Goal: Transaction & Acquisition: Purchase product/service

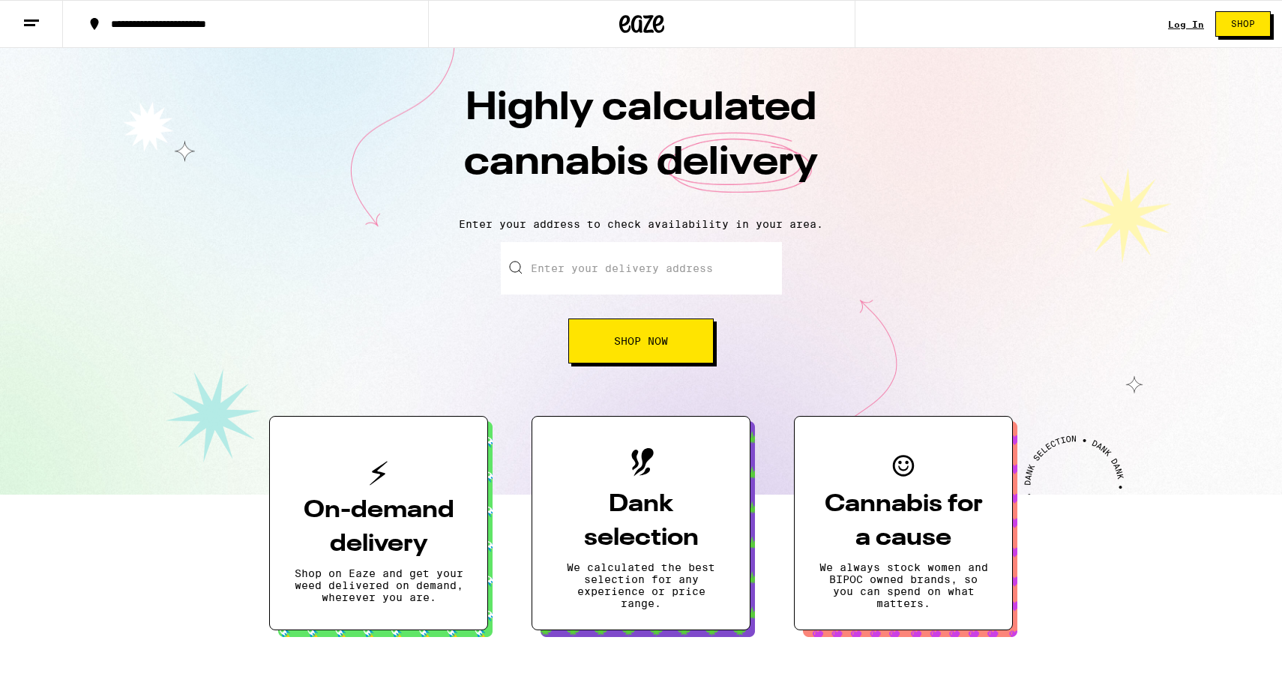
click at [1185, 21] on link "Log In" at bounding box center [1186, 24] width 36 height 10
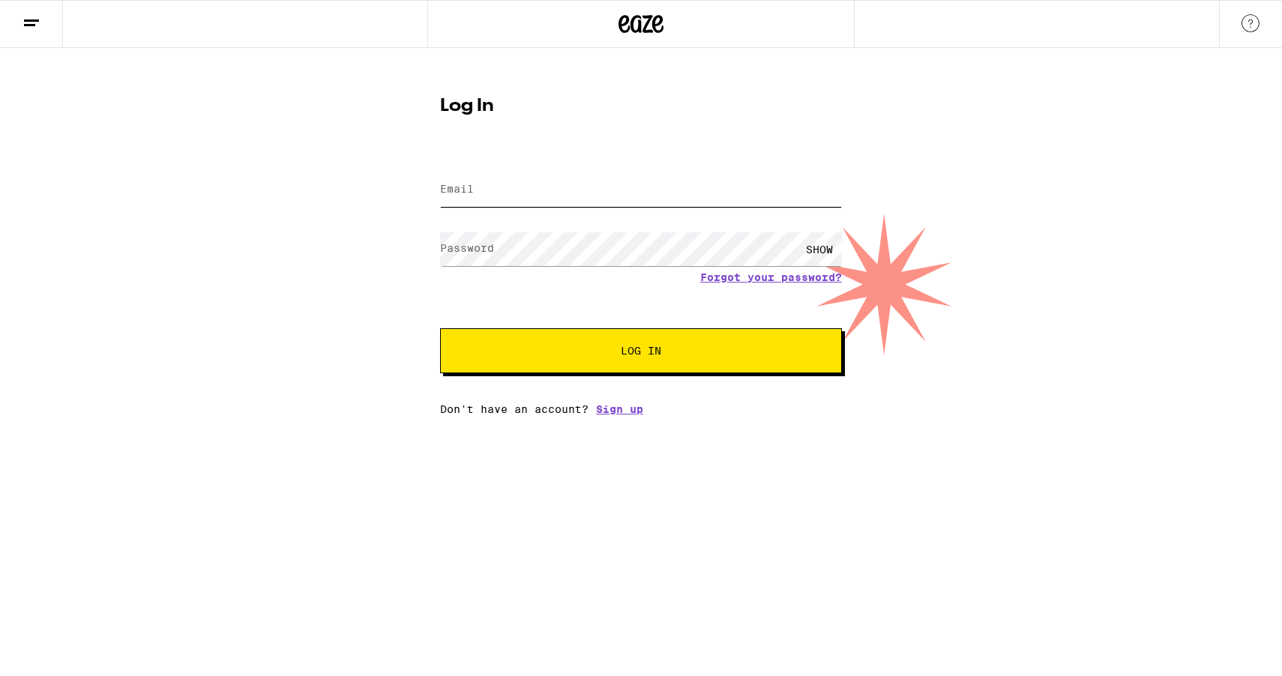
click at [605, 197] on input "Email" at bounding box center [641, 190] width 402 height 34
type input "[EMAIL_ADDRESS][DOMAIN_NAME]"
click at [440, 328] on button "Log In" at bounding box center [641, 350] width 402 height 45
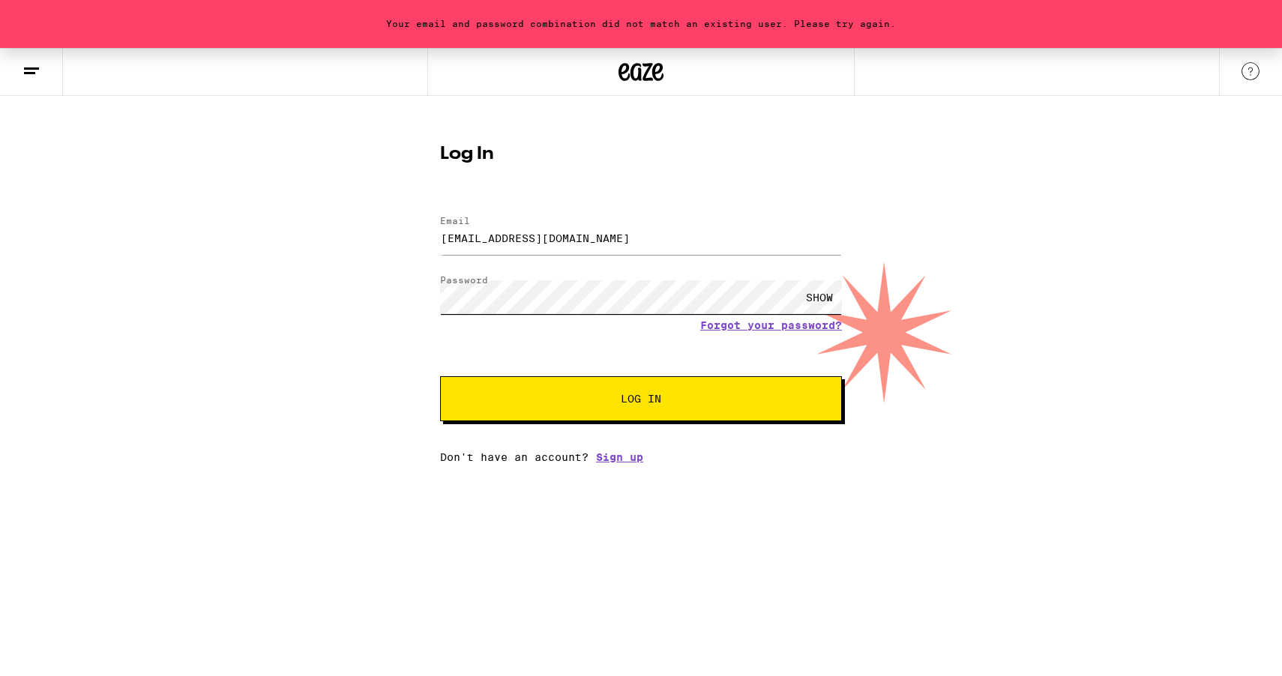
click at [321, 275] on div "Your email and password combination did not match an existing user. Please try …" at bounding box center [641, 255] width 1282 height 415
click at [440, 376] on button "Log In" at bounding box center [641, 398] width 402 height 45
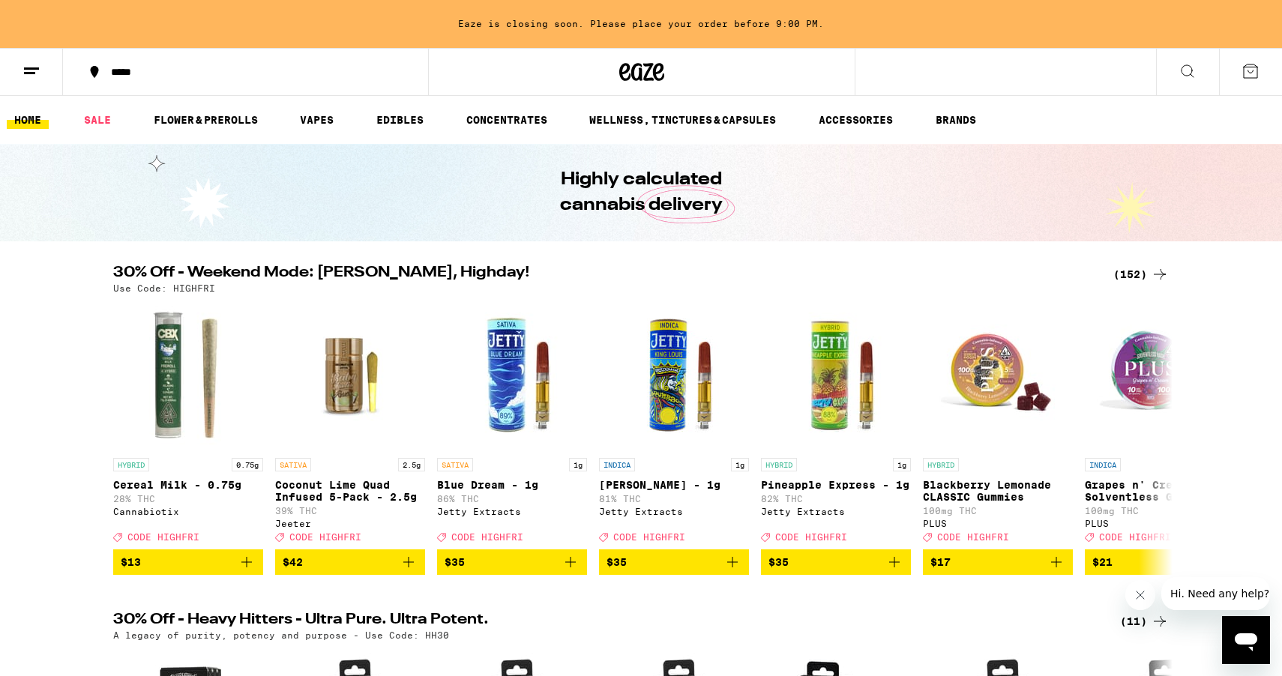
click at [214, 71] on div "*****" at bounding box center [254, 72] width 302 height 10
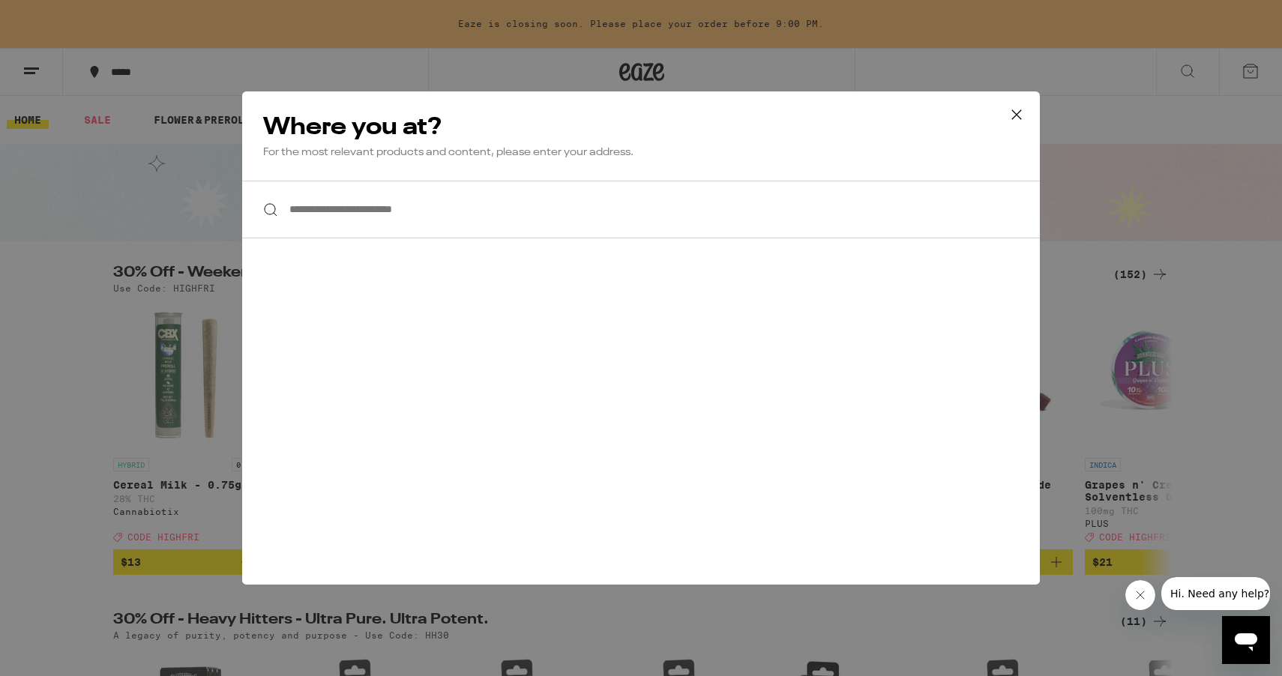
click at [448, 209] on input "**********" at bounding box center [641, 210] width 798 height 58
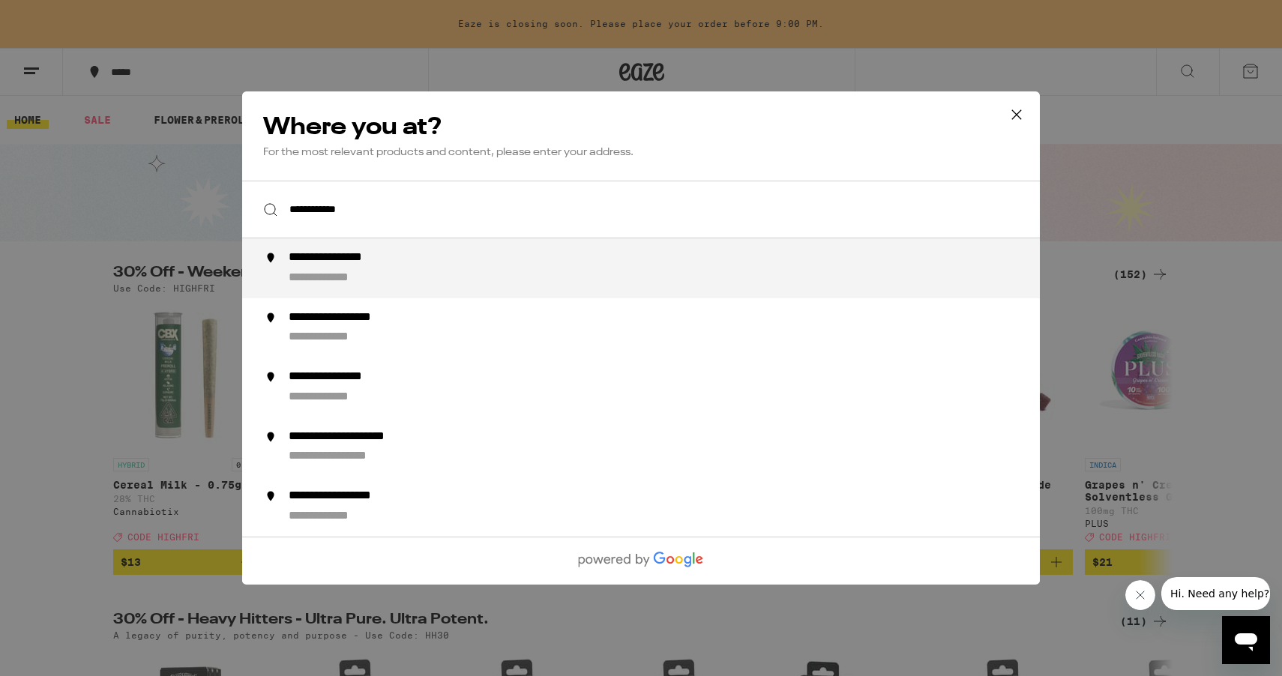
click at [451, 261] on div "**********" at bounding box center [671, 268] width 765 height 36
type input "**********"
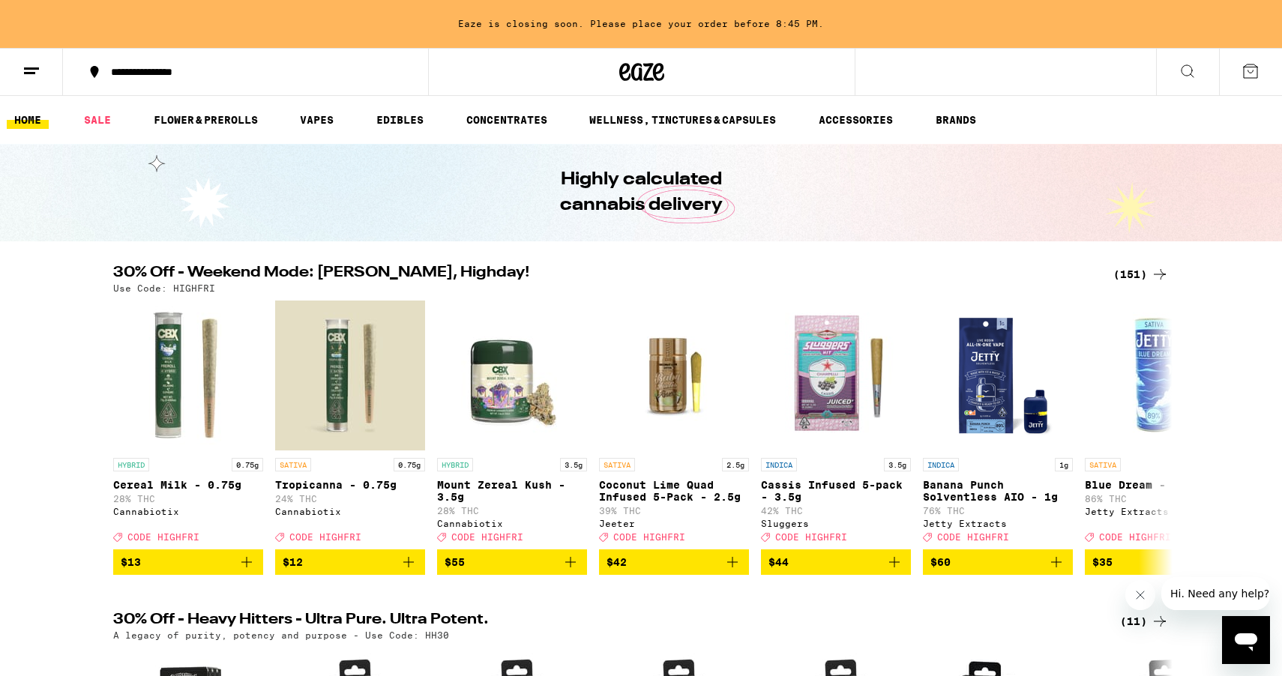
click at [1142, 274] on div "(151)" at bounding box center [1140, 274] width 55 height 18
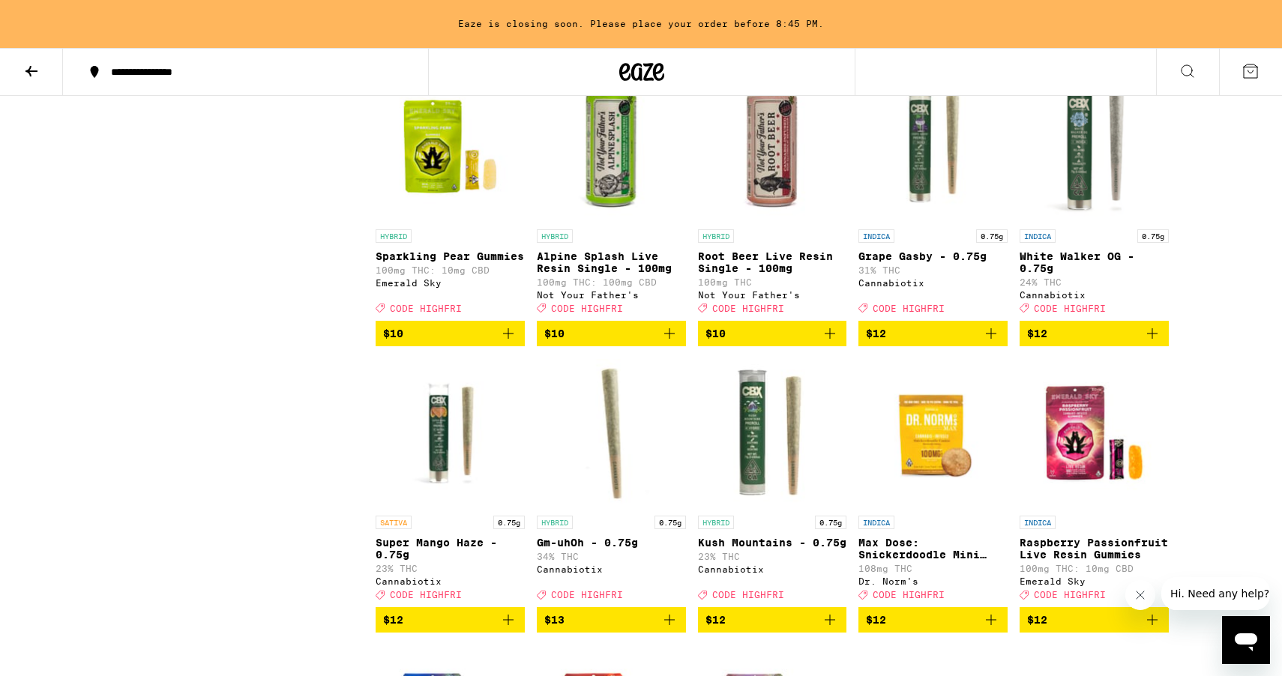
scroll to position [1913, 0]
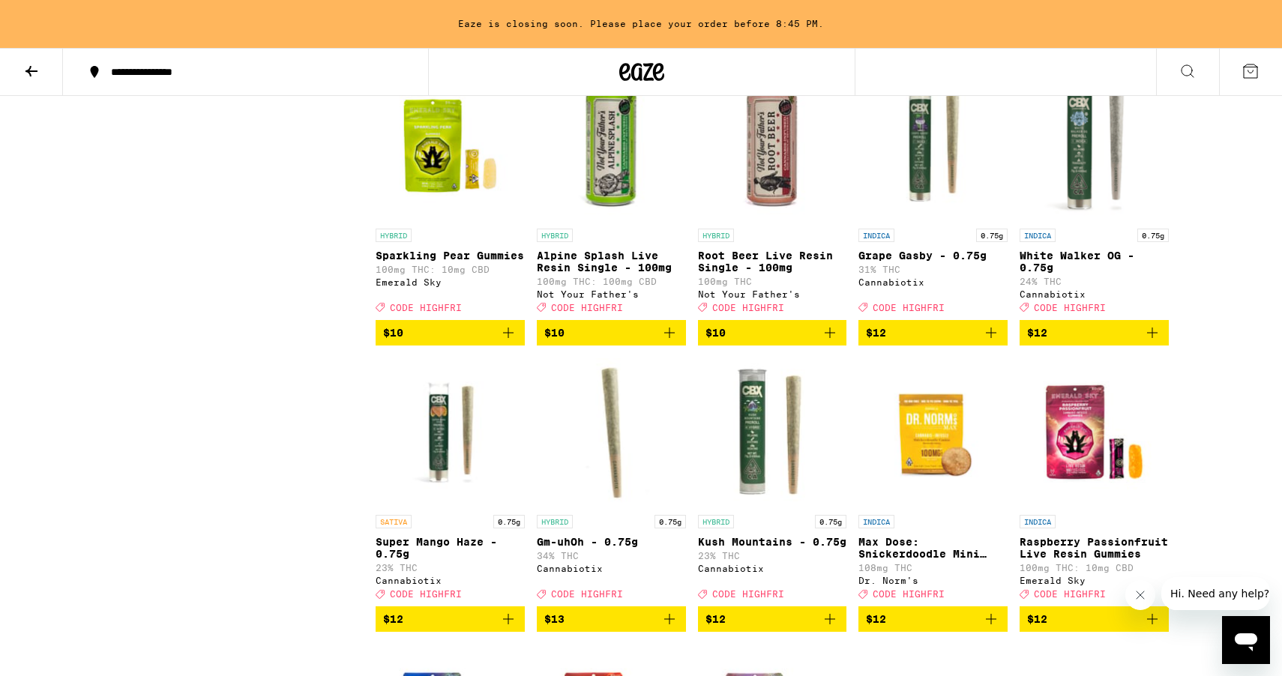
click at [993, 342] on icon "Add to bag" at bounding box center [991, 333] width 18 height 18
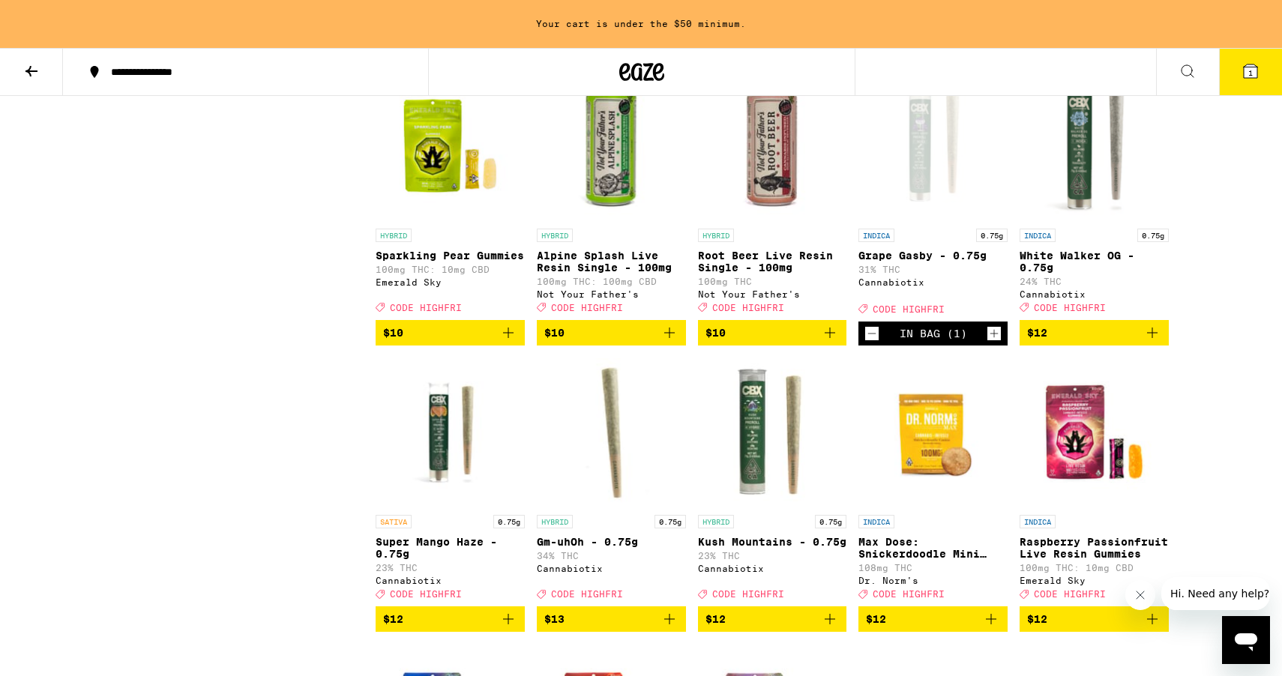
click at [1152, 342] on icon "Add to bag" at bounding box center [1152, 333] width 18 height 18
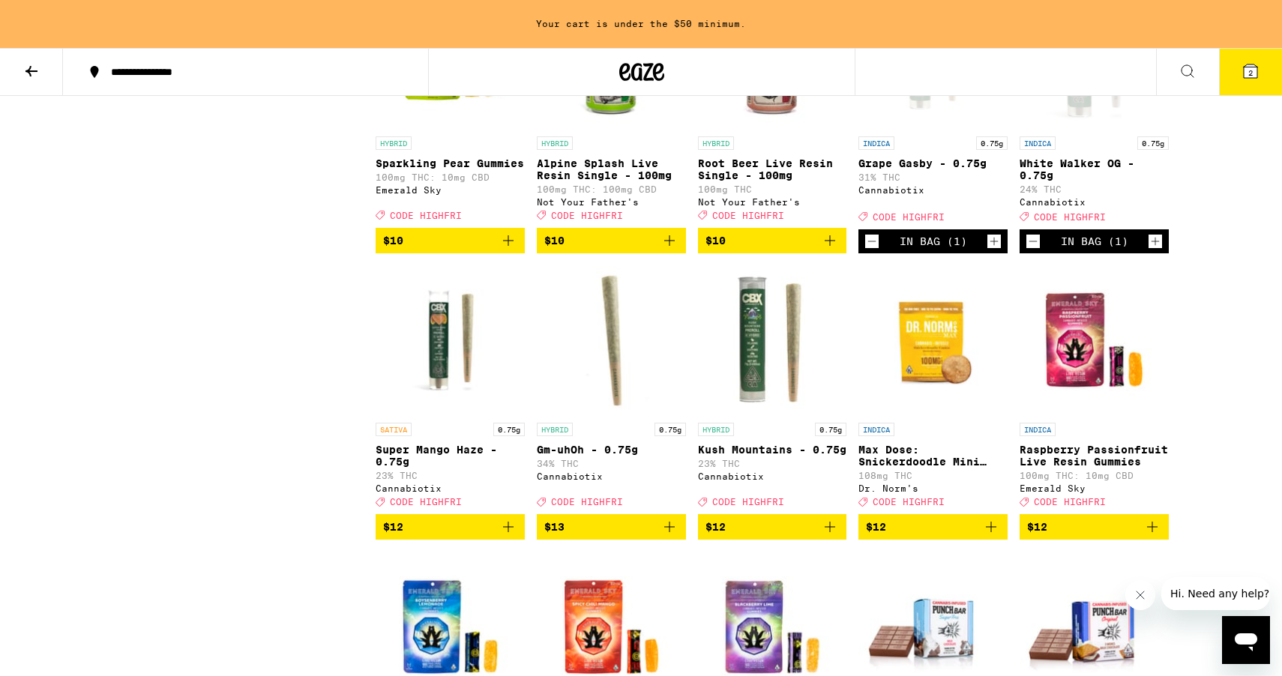
scroll to position [2035, 0]
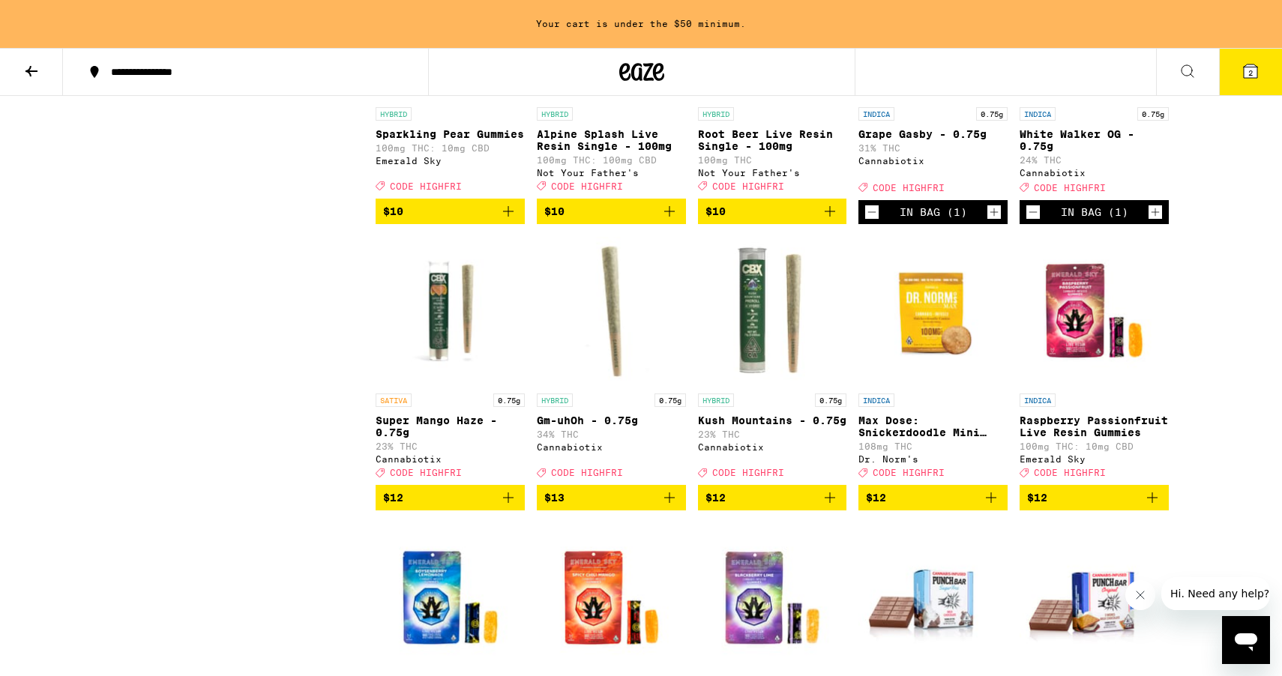
click at [511, 503] on icon "Add to bag" at bounding box center [508, 498] width 10 height 10
click at [672, 507] on icon "Add to bag" at bounding box center [670, 498] width 18 height 18
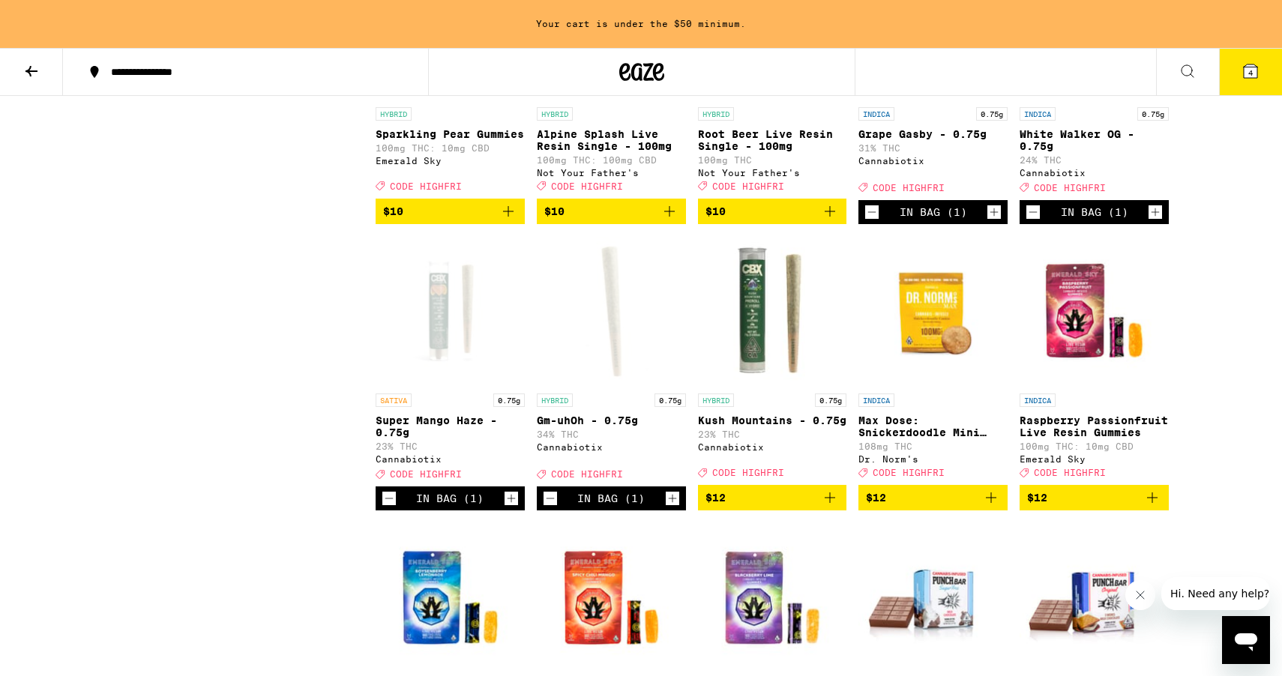
click at [833, 503] on icon "Add to bag" at bounding box center [830, 498] width 10 height 10
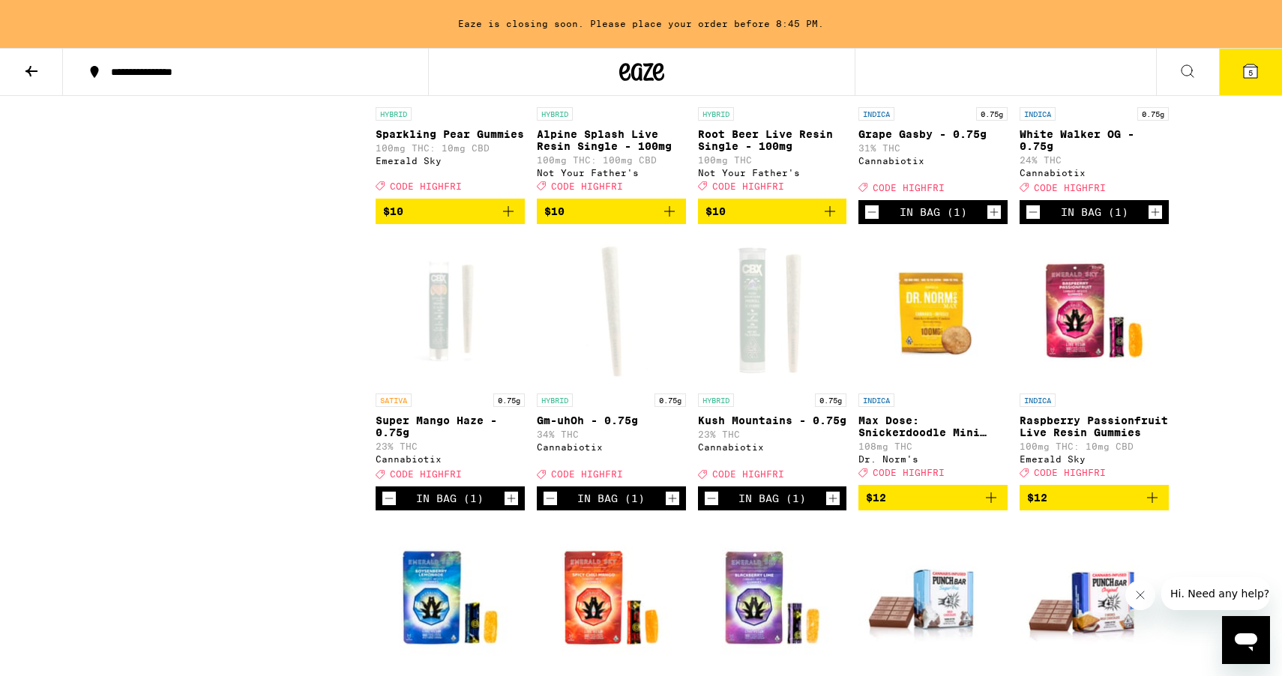
click at [1253, 69] on icon at bounding box center [1250, 70] width 13 height 13
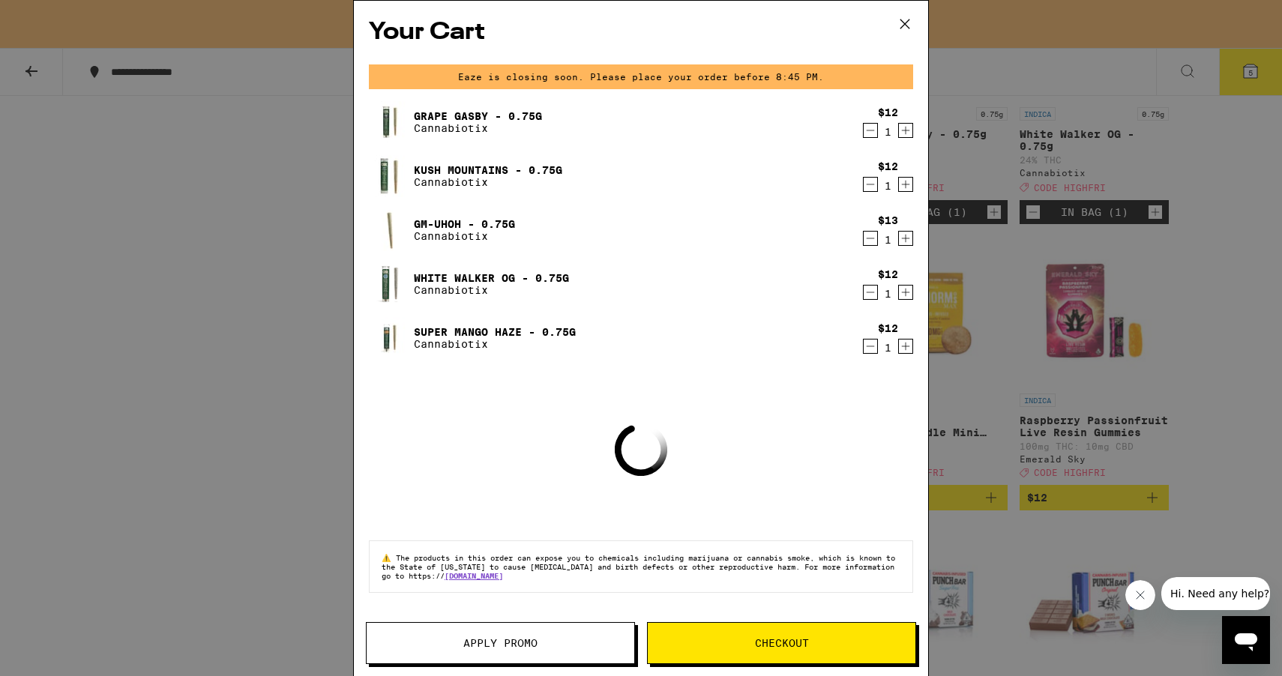
click at [508, 652] on button "Apply Promo" at bounding box center [500, 643] width 269 height 42
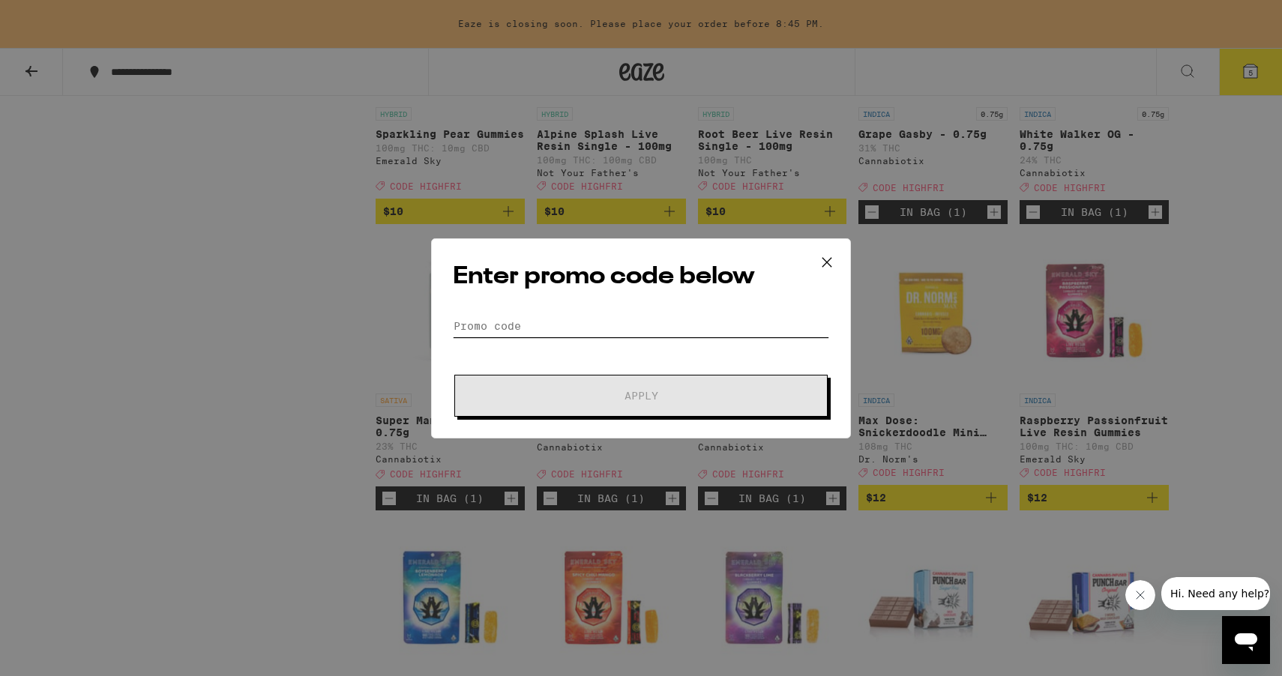
click at [535, 328] on input "Promo Code" at bounding box center [641, 326] width 376 height 22
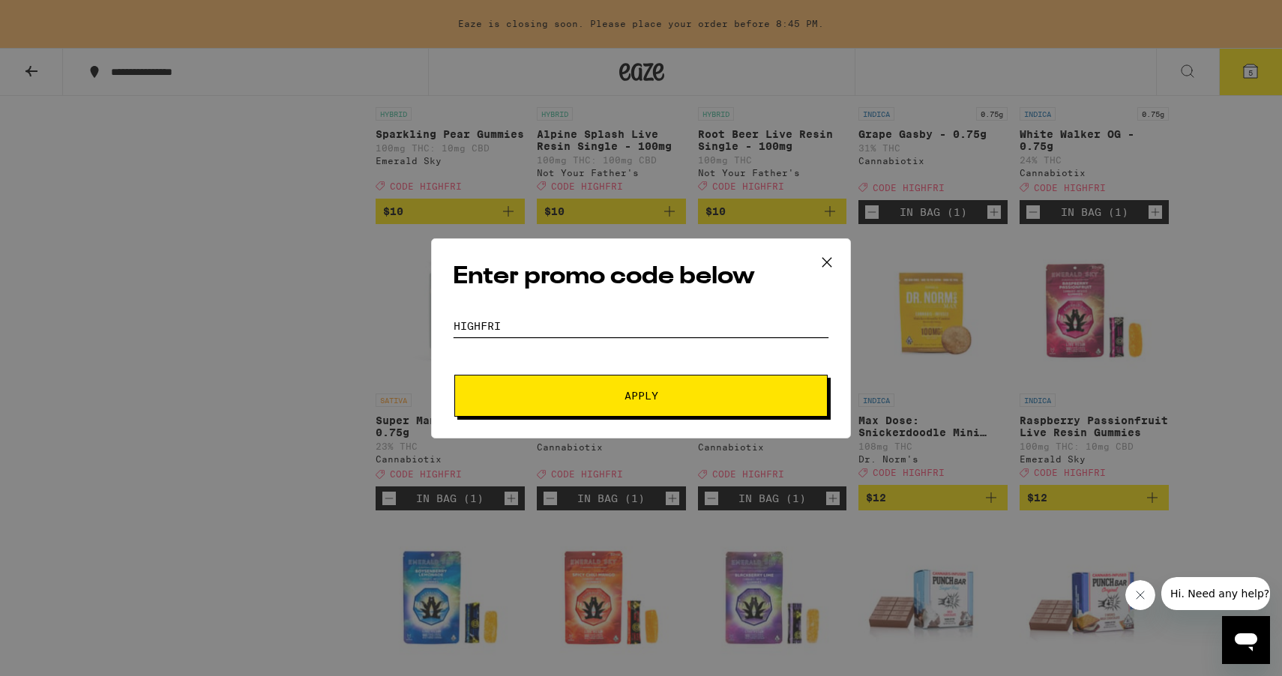
type input "highfri"
click at [535, 385] on button "Apply" at bounding box center [640, 396] width 373 height 42
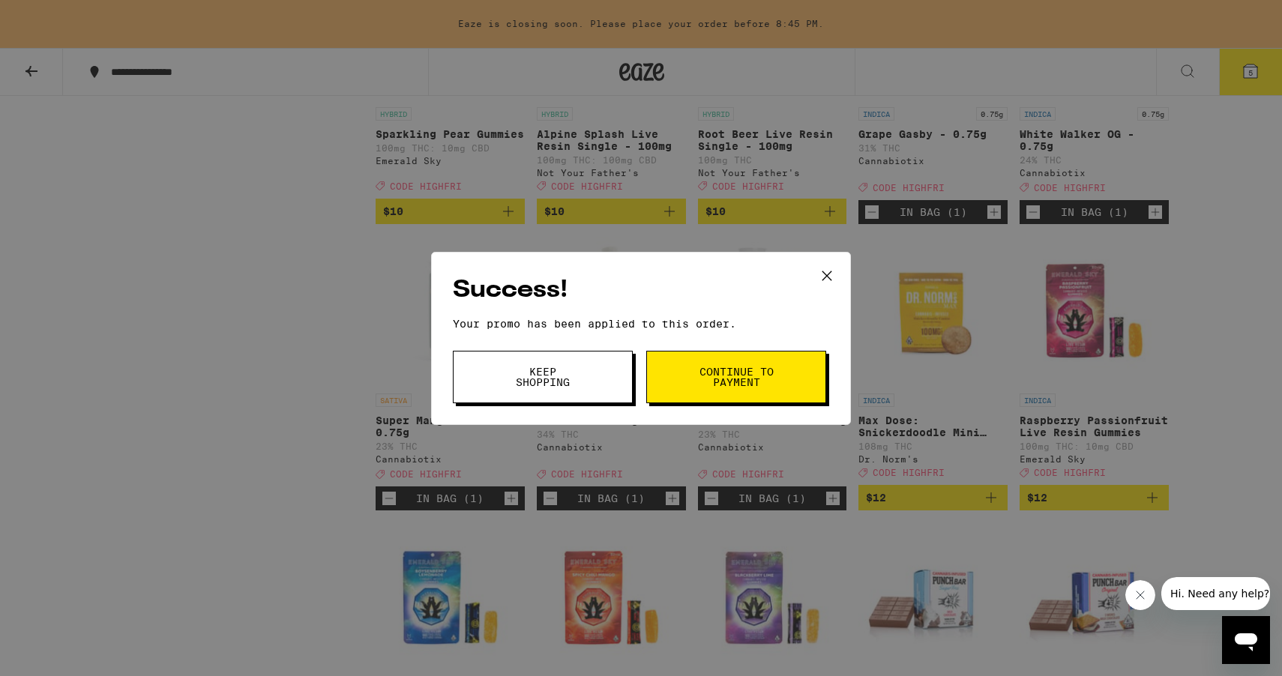
click at [724, 383] on span "Continue to payment" at bounding box center [736, 377] width 76 height 21
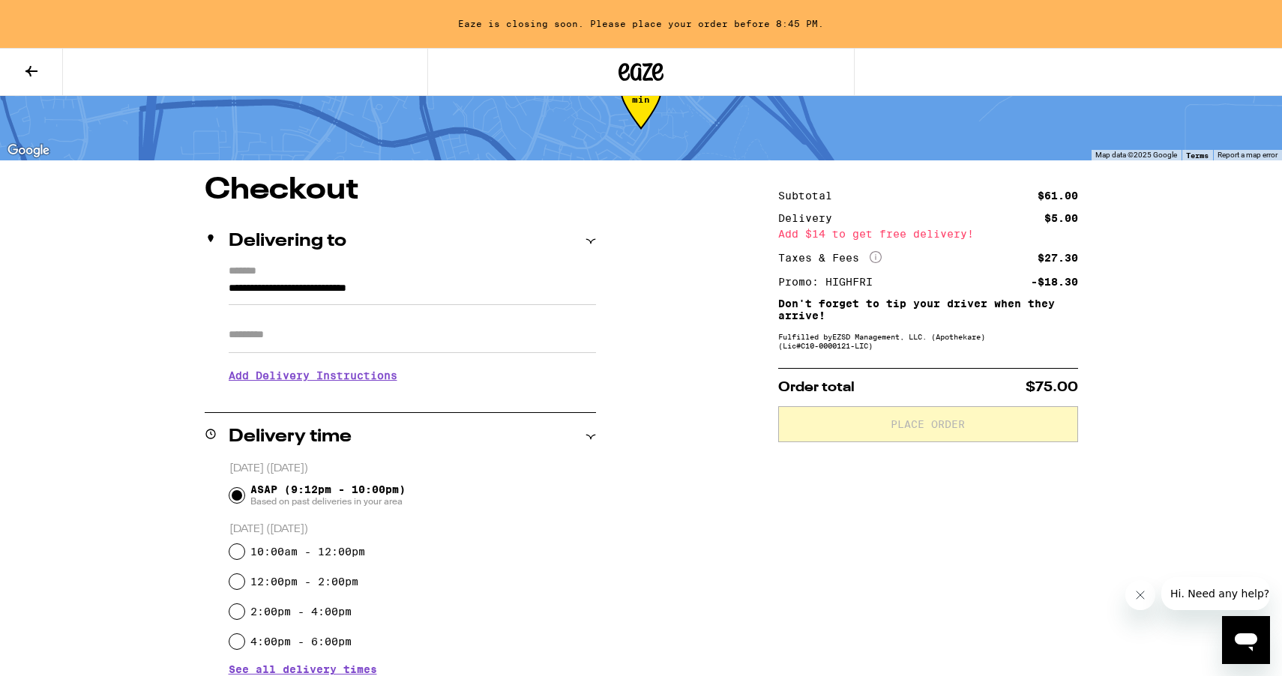
scroll to position [29, 0]
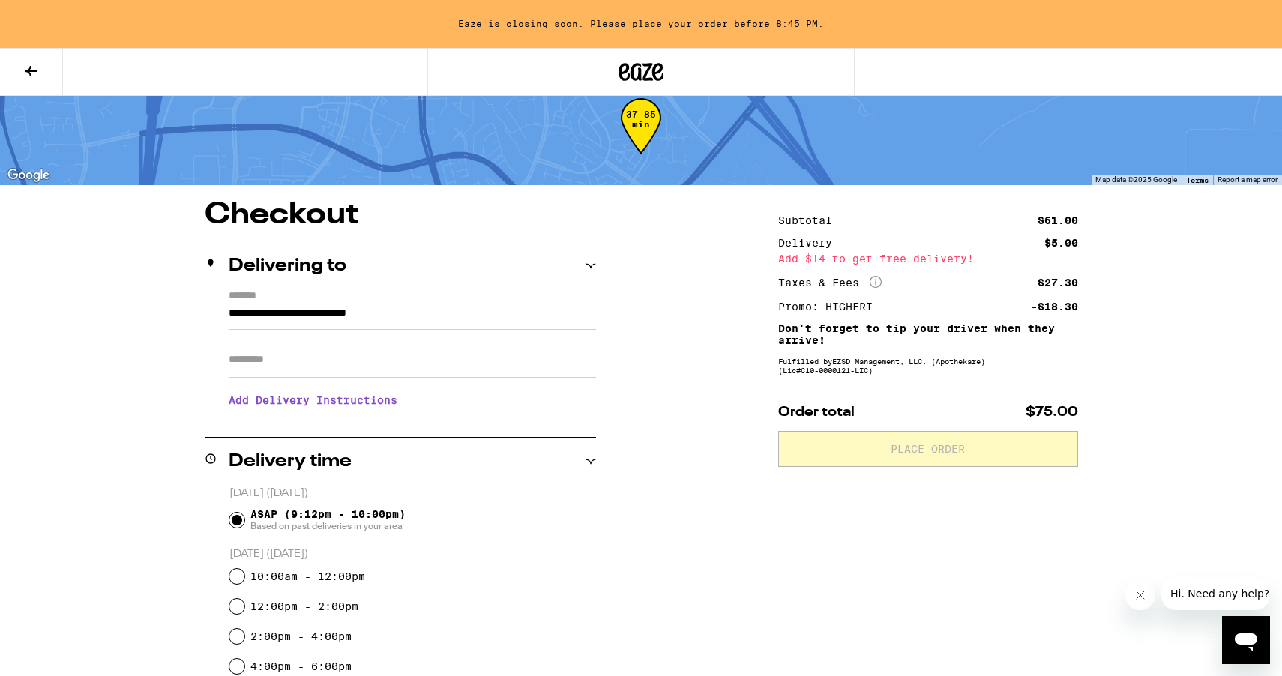
click at [42, 79] on button at bounding box center [31, 72] width 63 height 47
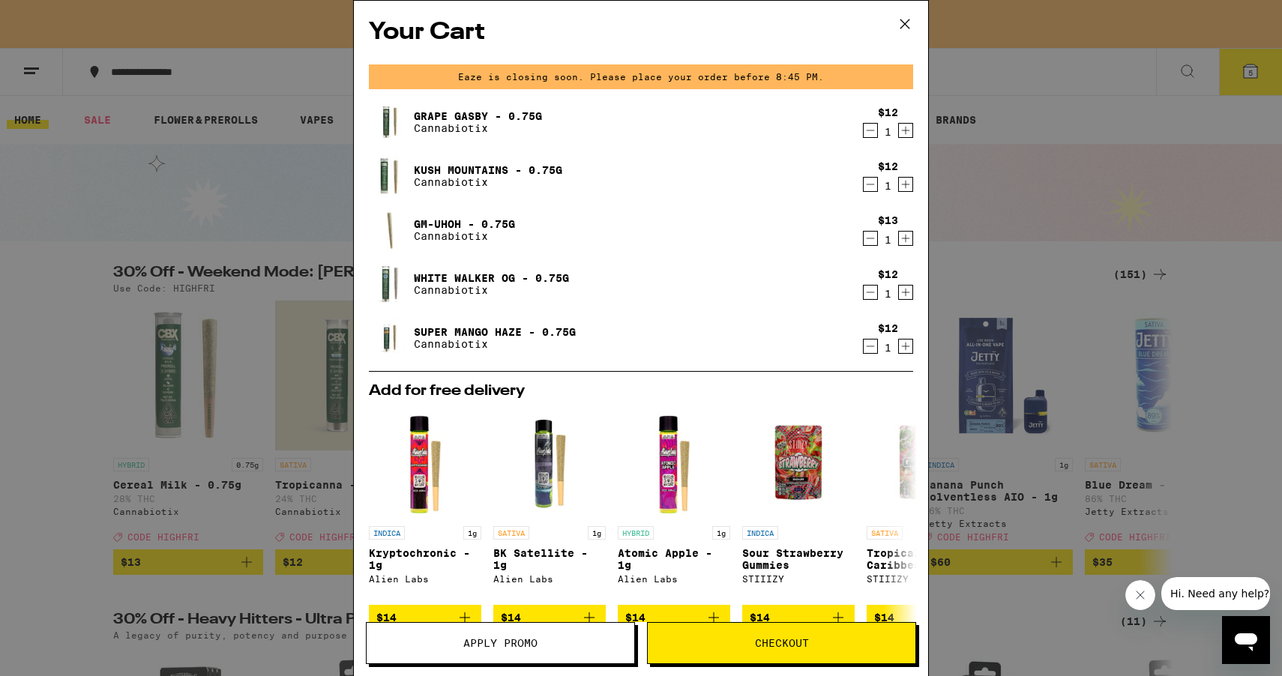
click at [906, 291] on icon "Increment" at bounding box center [905, 292] width 13 height 18
click at [906, 190] on icon "Increment" at bounding box center [905, 184] width 13 height 18
click at [771, 644] on span "Checkout" at bounding box center [782, 643] width 54 height 10
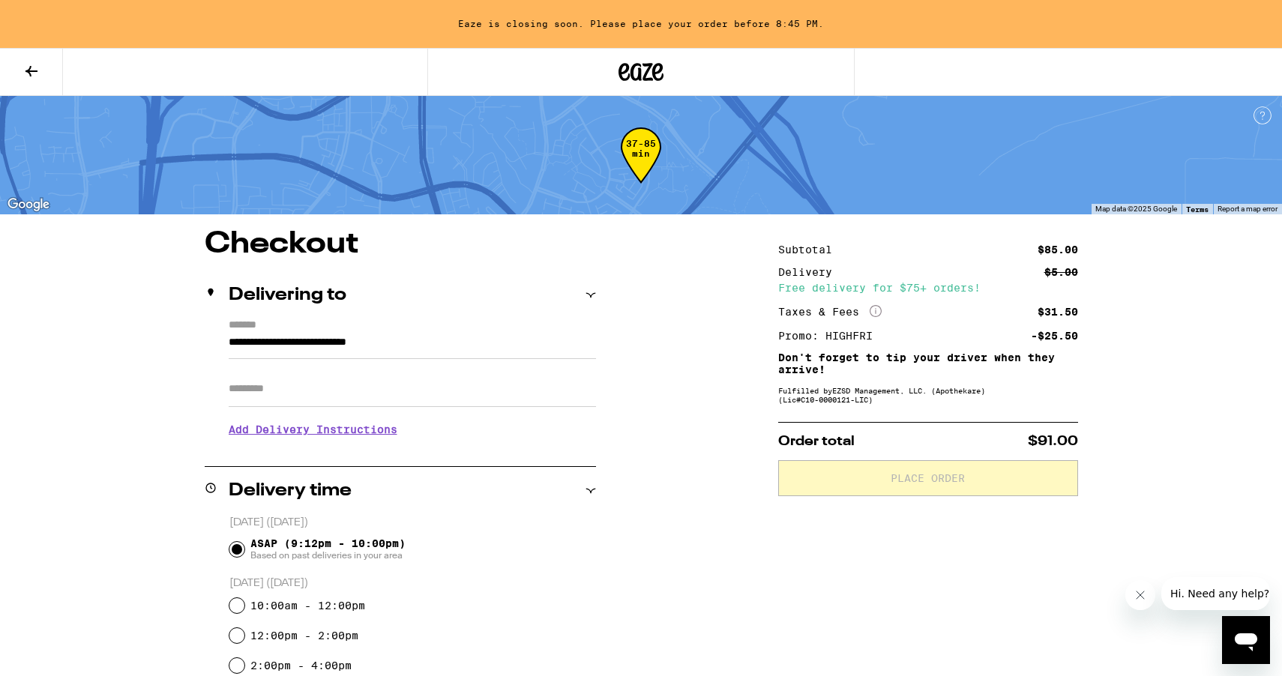
scroll to position [54, 0]
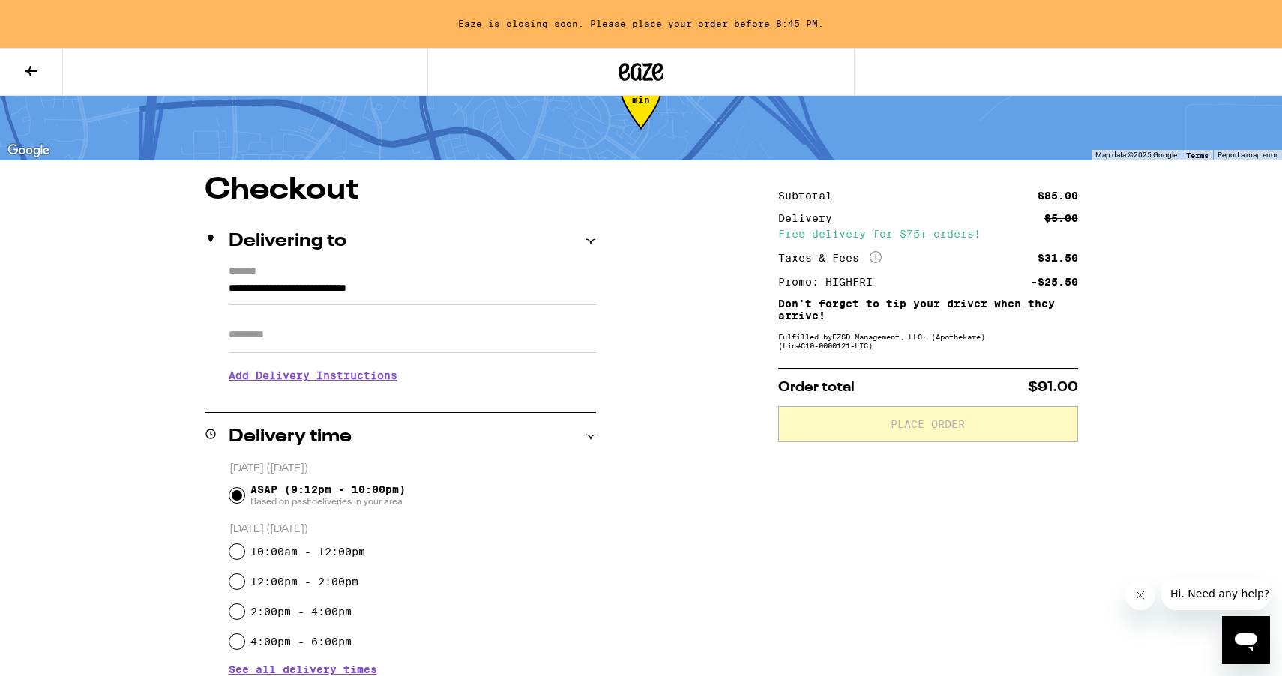
click at [364, 334] on input "Apt/Suite" at bounding box center [412, 335] width 367 height 36
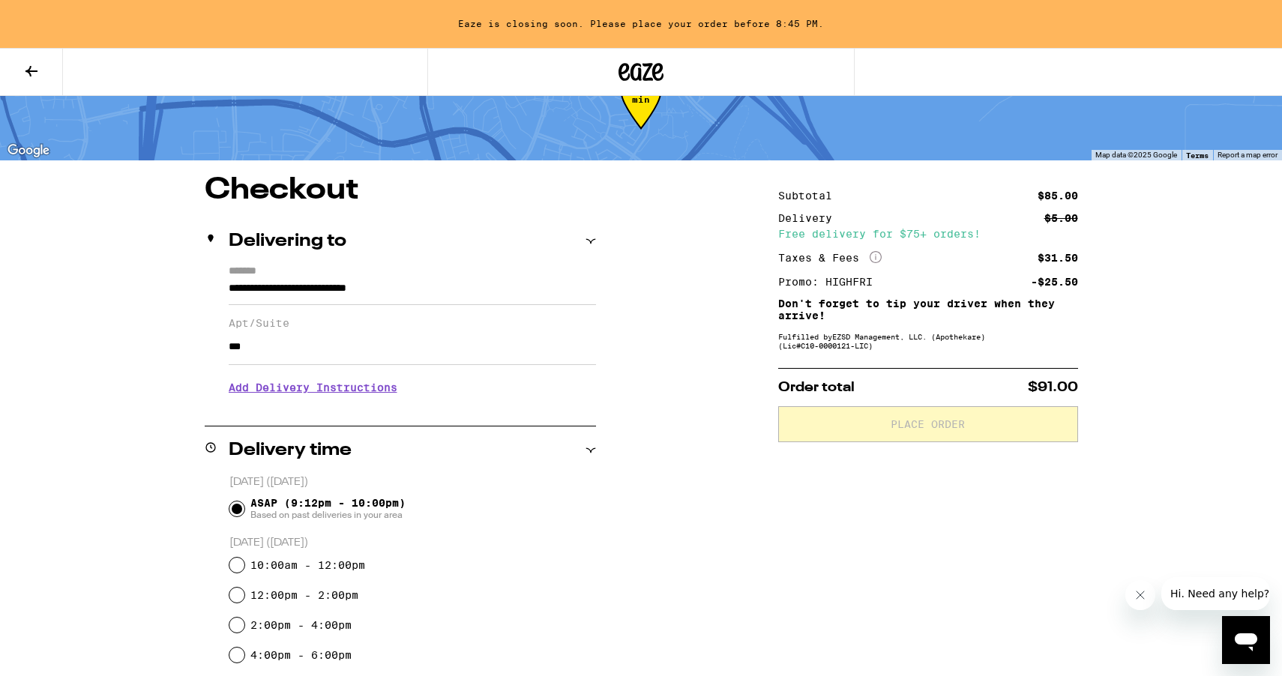
type input "***"
click at [314, 397] on h3 "Add Delivery Instructions" at bounding box center [412, 387] width 367 height 34
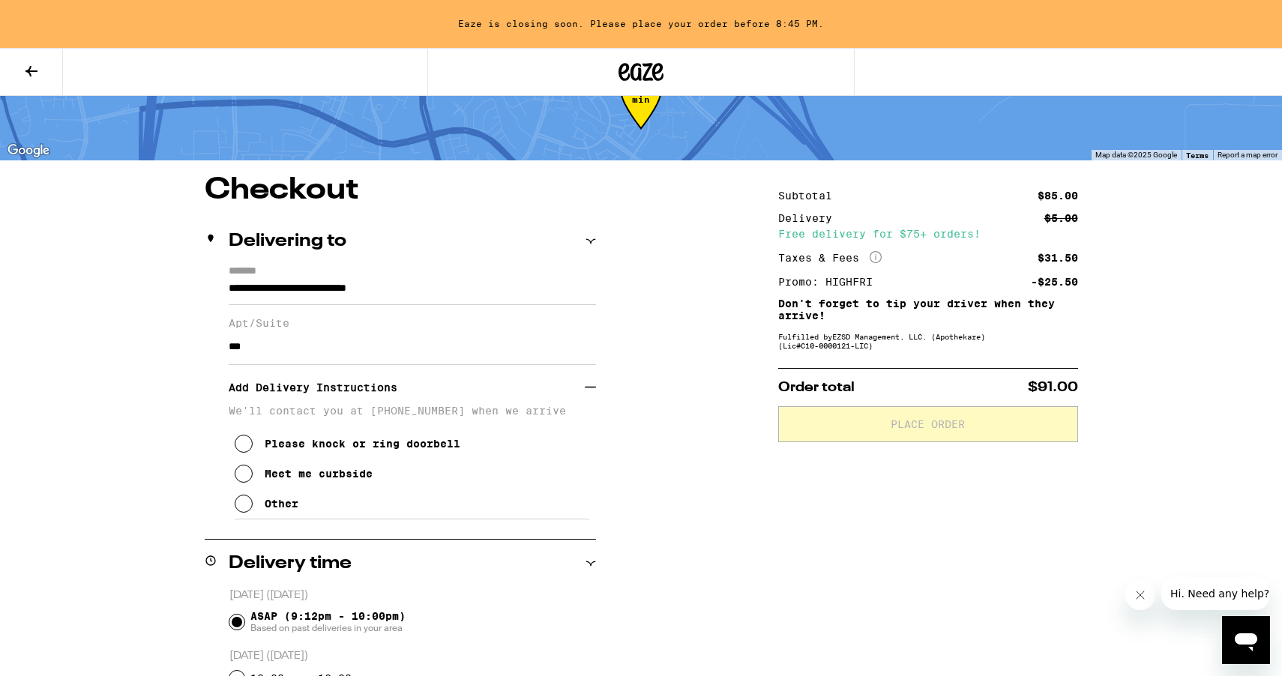
click at [374, 450] on div "Please knock or ring doorbell" at bounding box center [363, 444] width 196 height 12
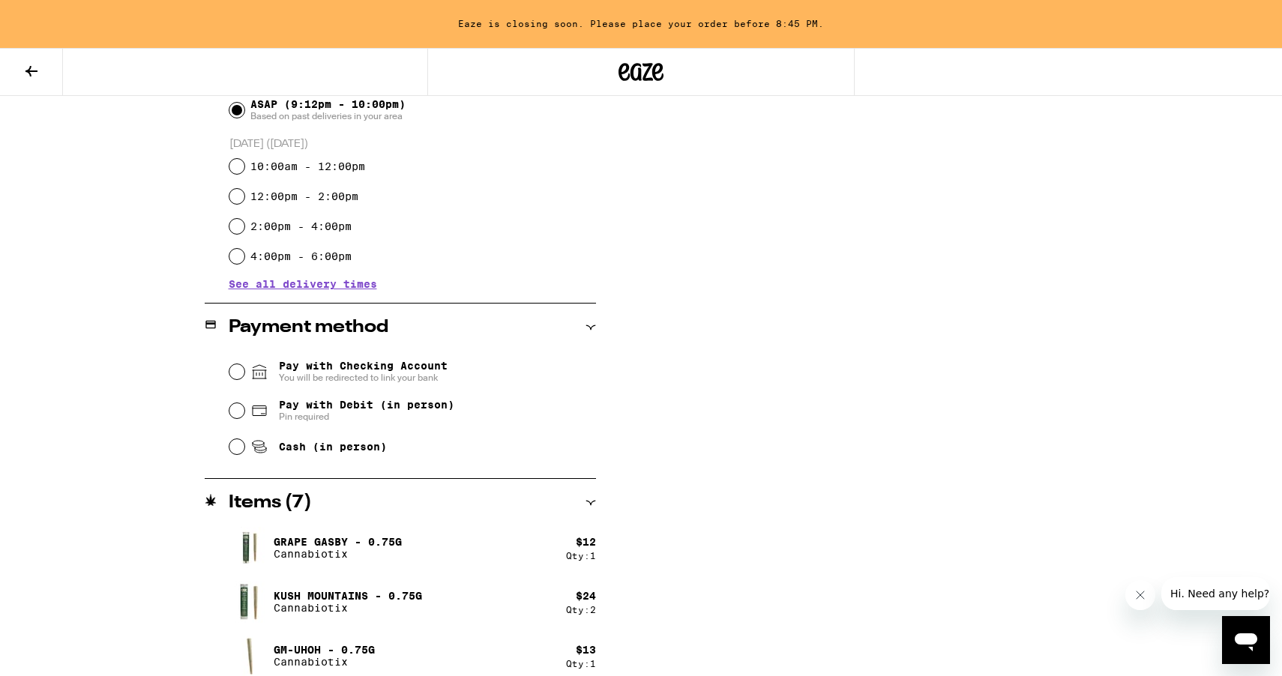
scroll to position [688, 0]
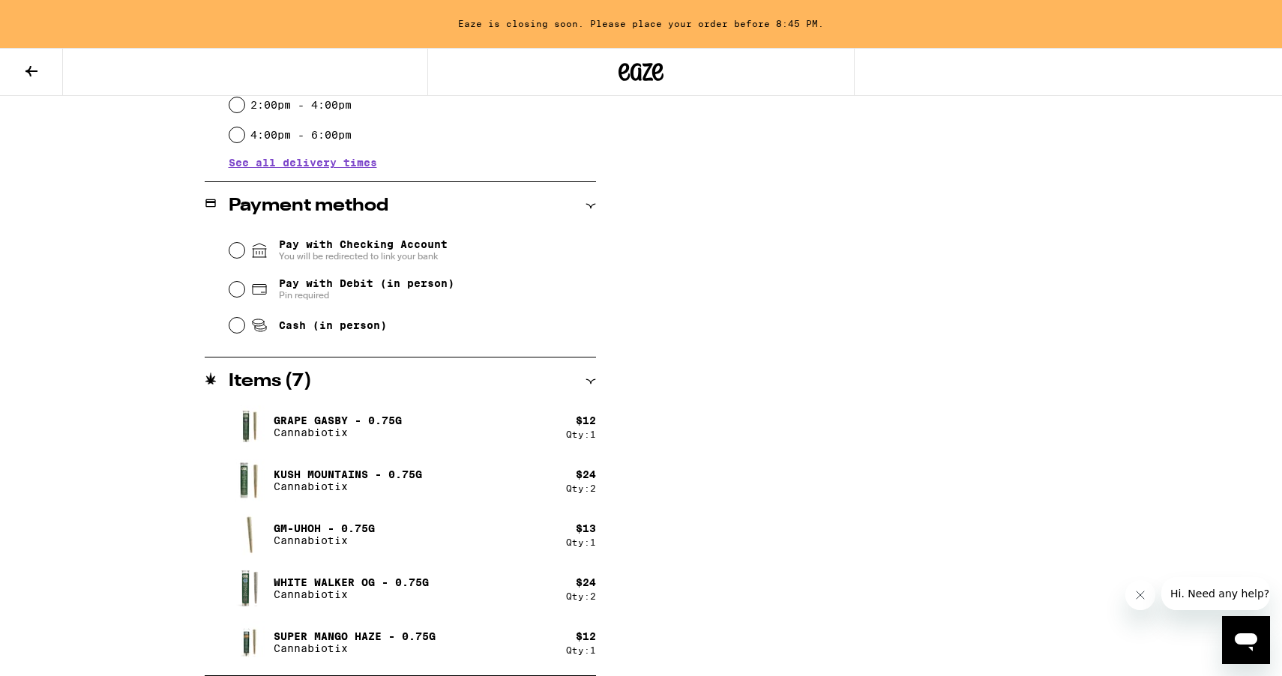
click at [331, 326] on span "Cash (in person)" at bounding box center [333, 325] width 108 height 12
click at [244, 326] on input "Cash (in person)" at bounding box center [236, 325] width 15 height 15
radio input "true"
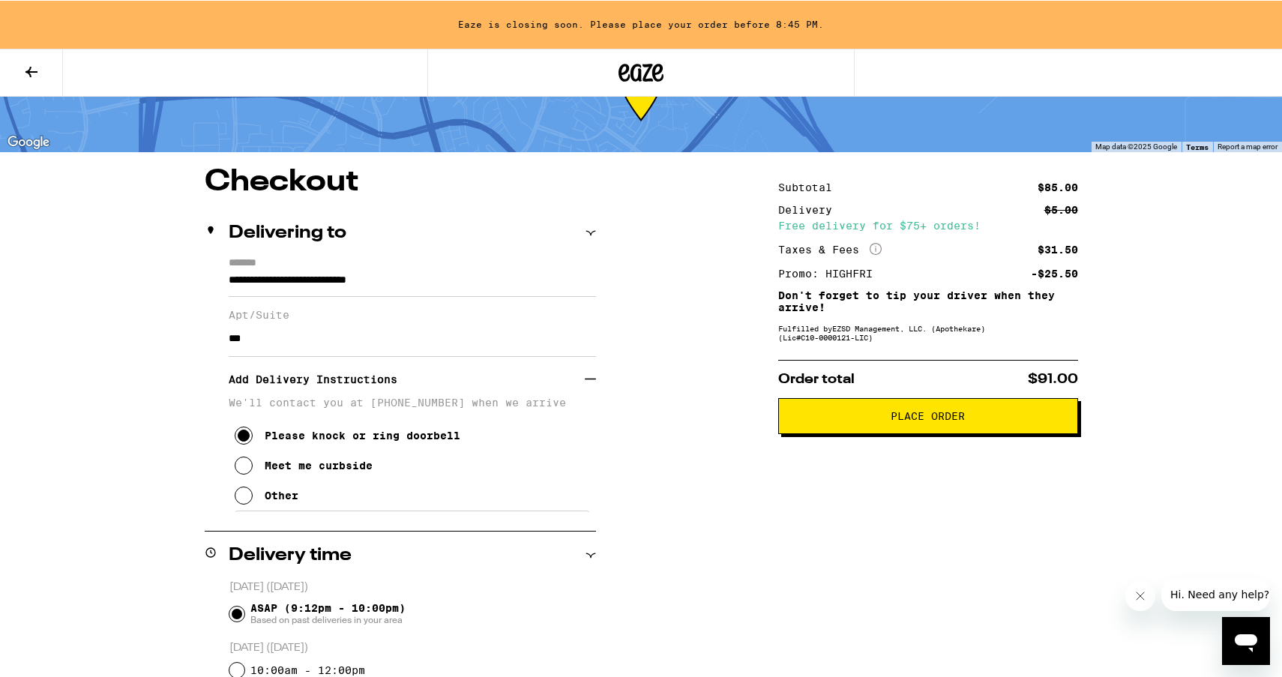
scroll to position [0, 0]
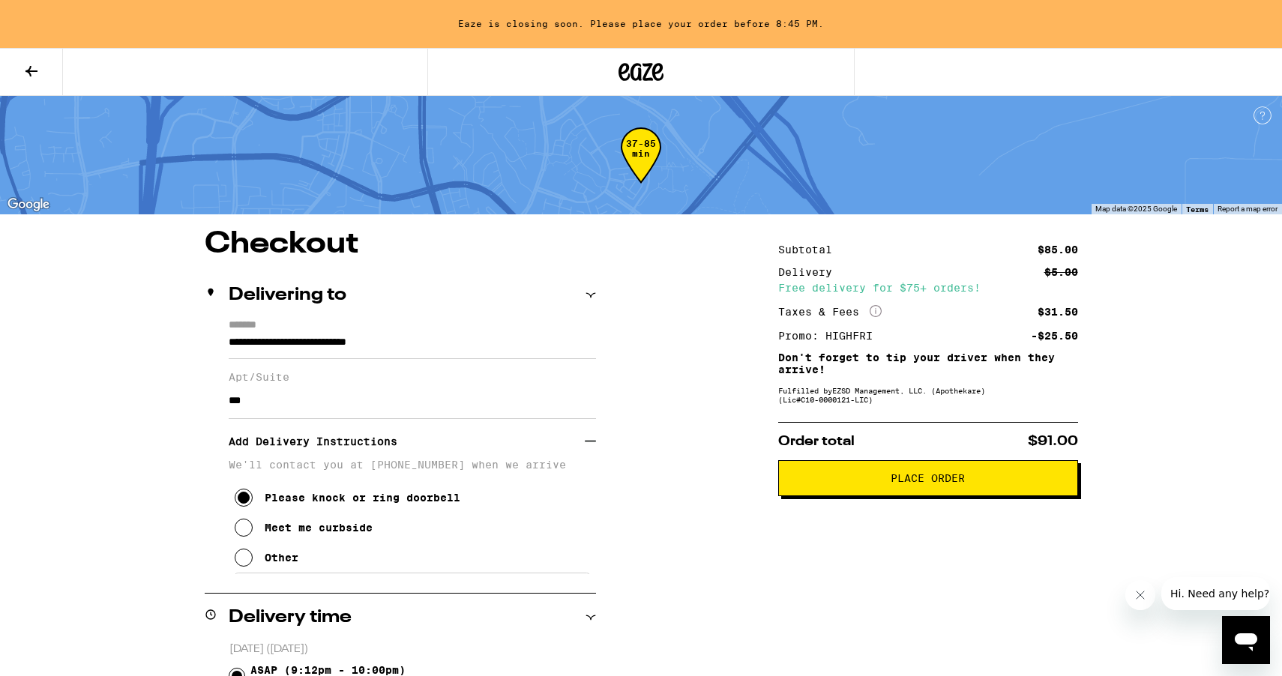
click at [993, 484] on span "Place Order" at bounding box center [928, 478] width 274 height 10
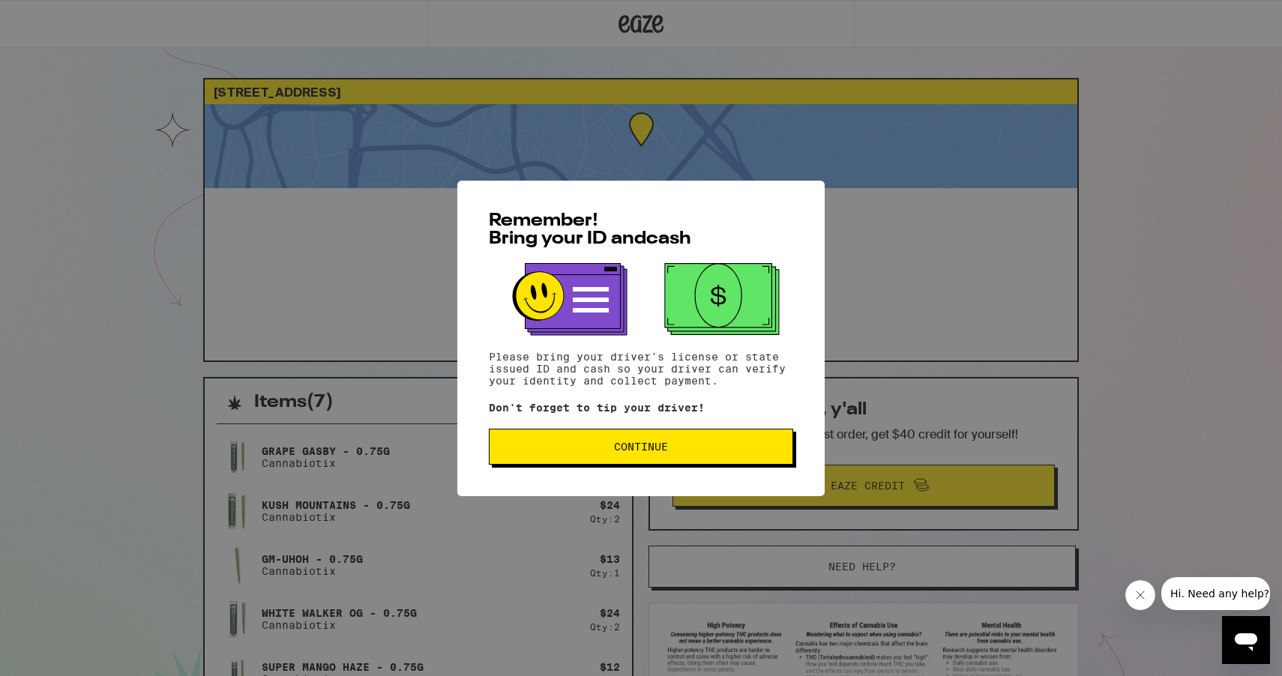
click at [674, 462] on button "Continue" at bounding box center [641, 447] width 304 height 36
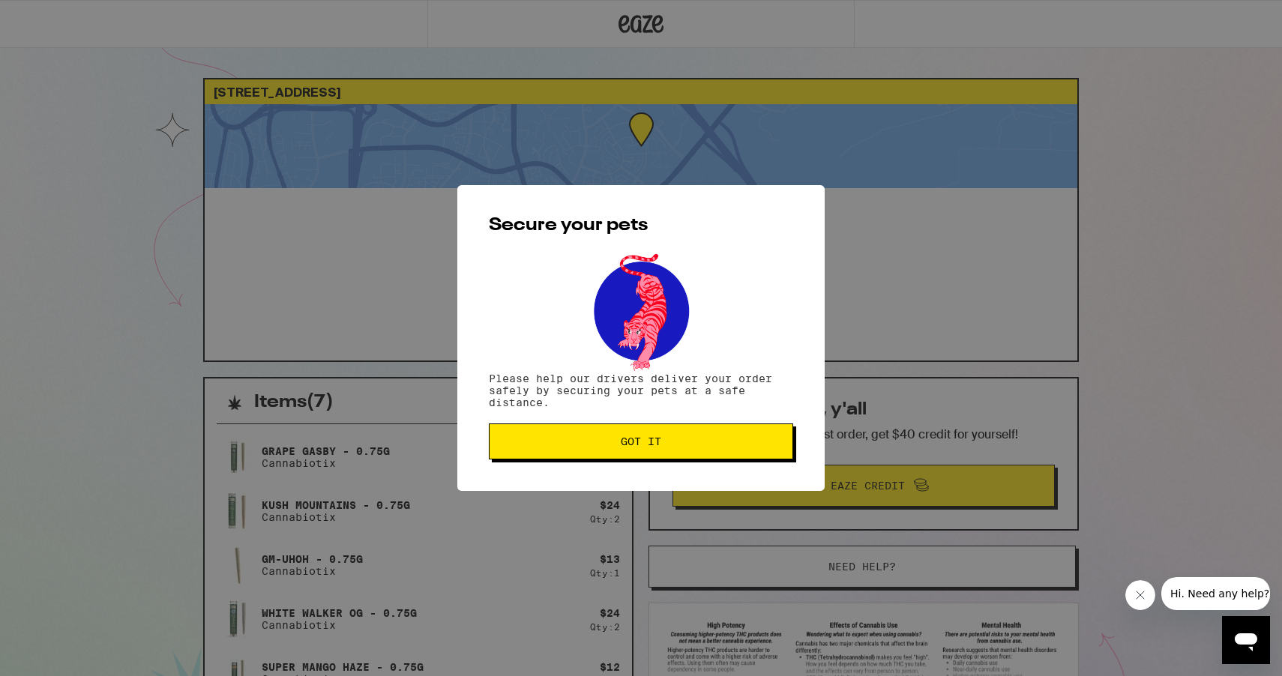
click at [608, 436] on button "Got it" at bounding box center [641, 442] width 304 height 36
